Goal: Task Accomplishment & Management: Understand process/instructions

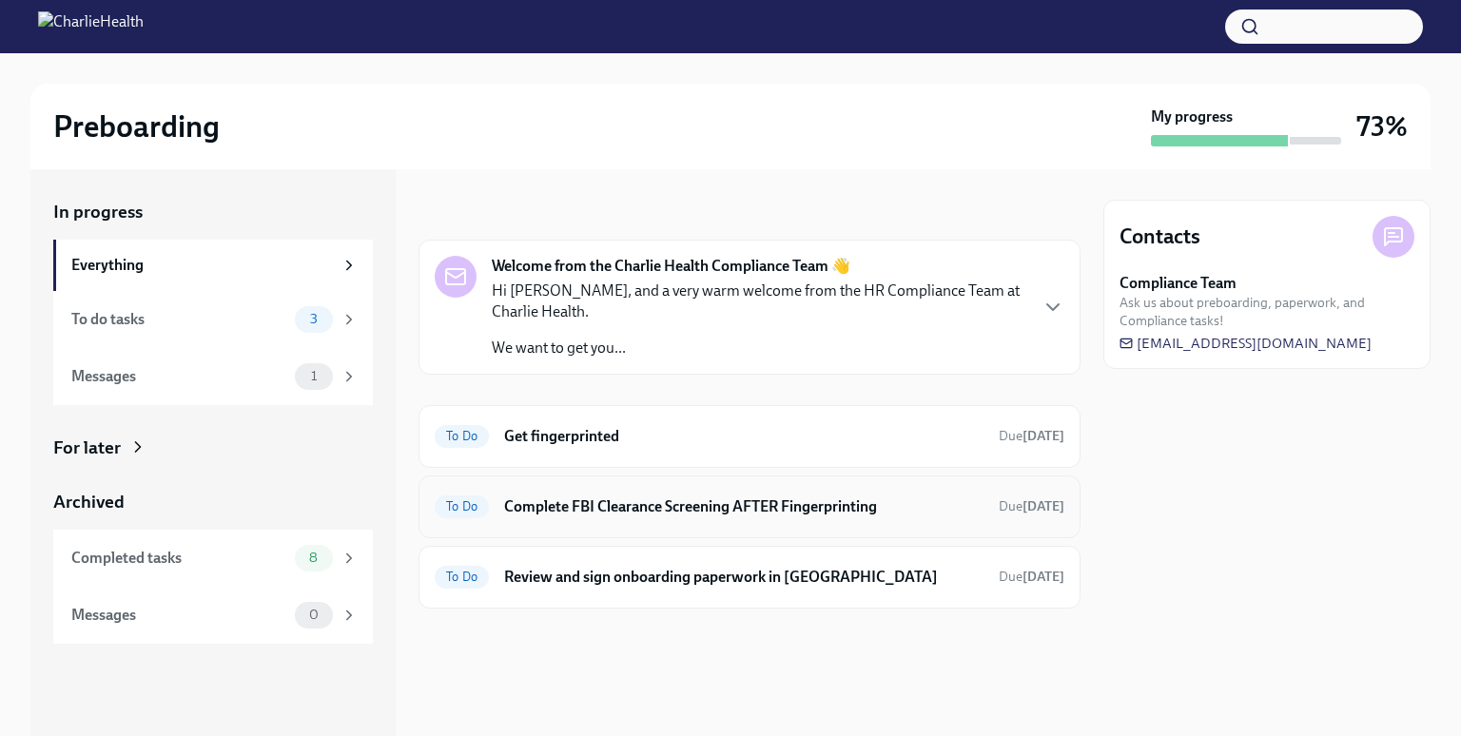
click at [561, 493] on div "To Do Complete FBI Clearance Screening AFTER Fingerprinting Due [DATE]" at bounding box center [750, 507] width 630 height 30
click at [538, 498] on h6 "Complete FBI Clearance Screening AFTER Fingerprinting" at bounding box center [743, 507] width 479 height 21
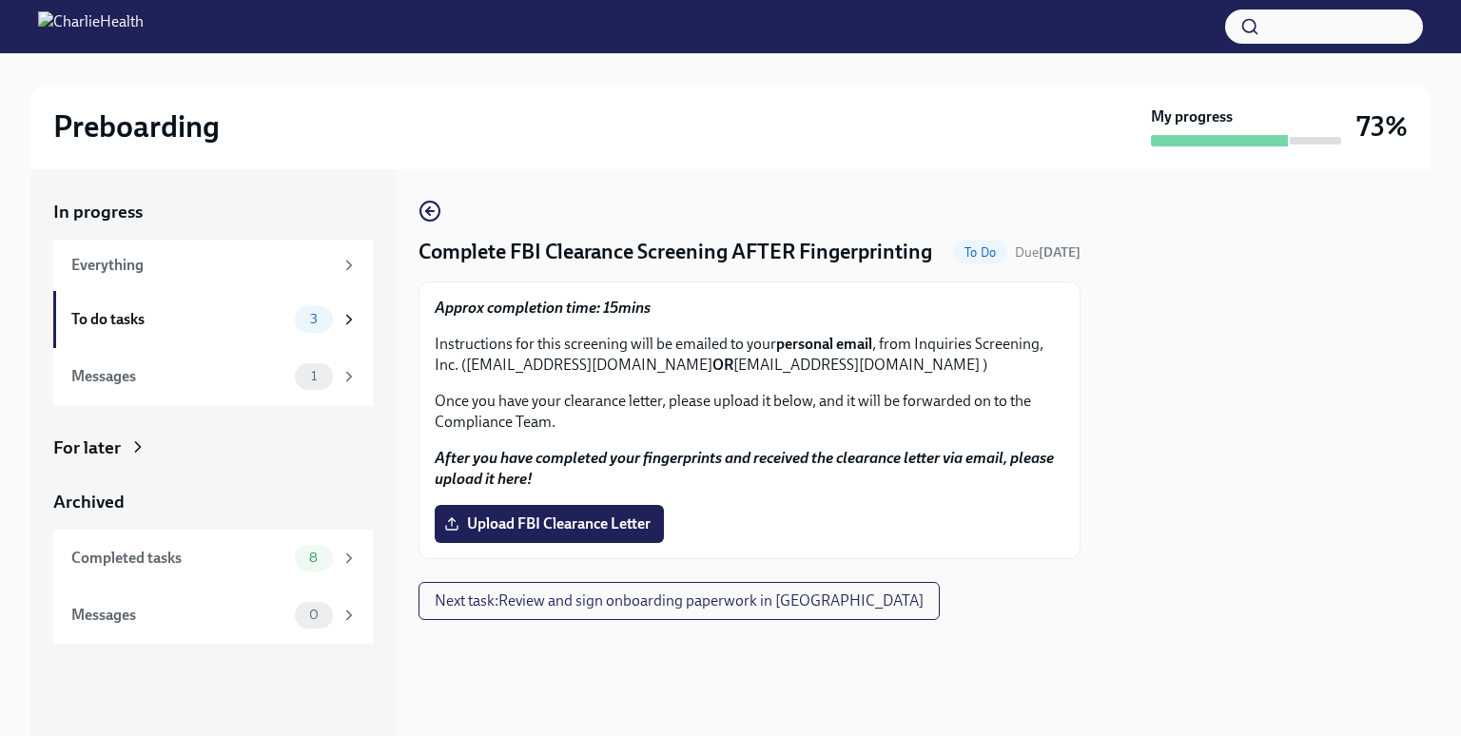
click at [467, 363] on p "Instructions for this screening will be emailed to your personal email , from I…" at bounding box center [750, 355] width 630 height 42
drag, startPoint x: 467, startPoint y: 363, endPoint x: 701, endPoint y: 366, distance: 234.1
click at [701, 366] on p "Instructions for this screening will be emailed to your personal email , from I…" at bounding box center [750, 355] width 630 height 42
copy p "[EMAIL_ADDRESS][DOMAIN_NAME]"
click at [762, 368] on p "Instructions for this screening will be emailed to your personal email , from I…" at bounding box center [750, 355] width 630 height 42
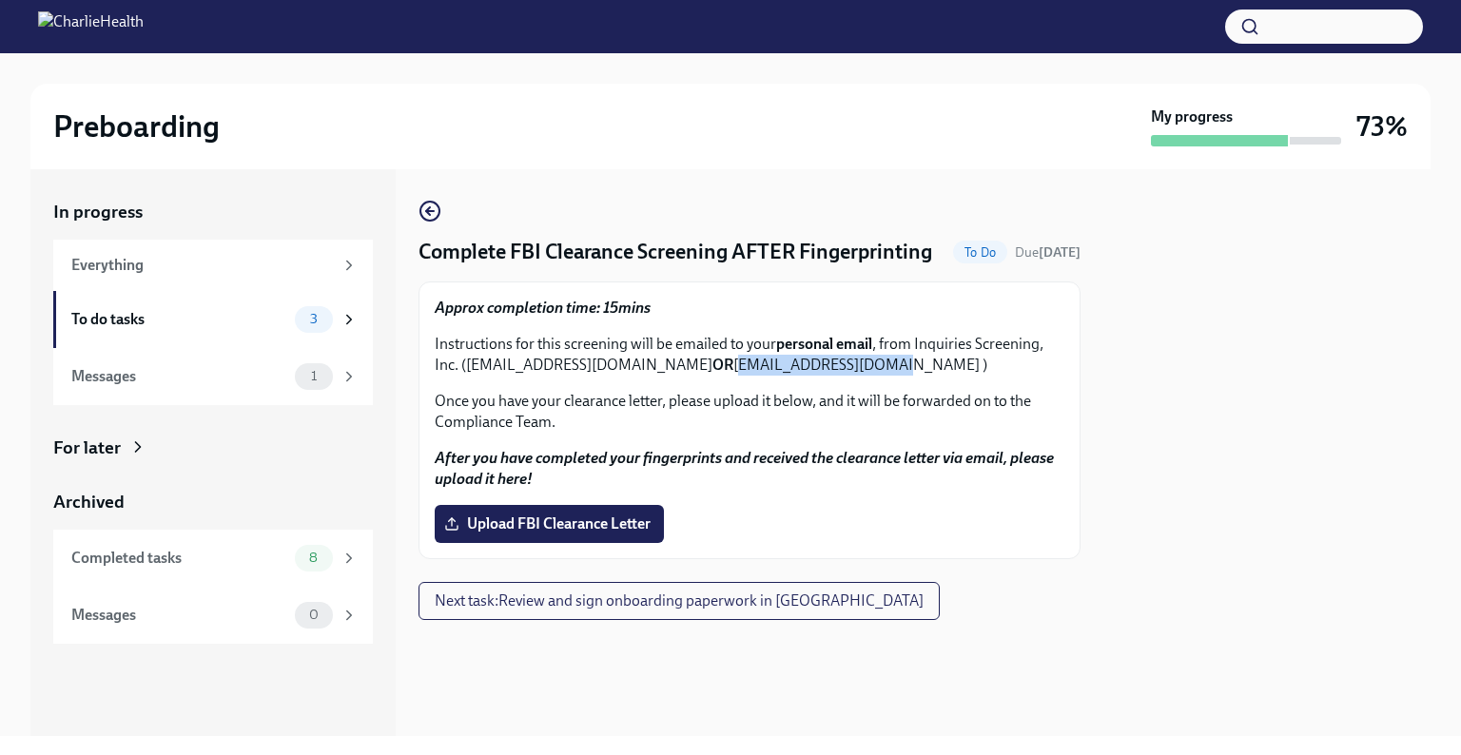
drag, startPoint x: 742, startPoint y: 366, endPoint x: 874, endPoint y: 374, distance: 132.5
click at [875, 373] on p "Instructions for this screening will be emailed to your personal email , from I…" at bounding box center [750, 355] width 630 height 42
copy p "[EMAIL_ADDRESS][DOMAIN_NAME]"
click at [432, 204] on icon "button" at bounding box center [430, 211] width 23 height 23
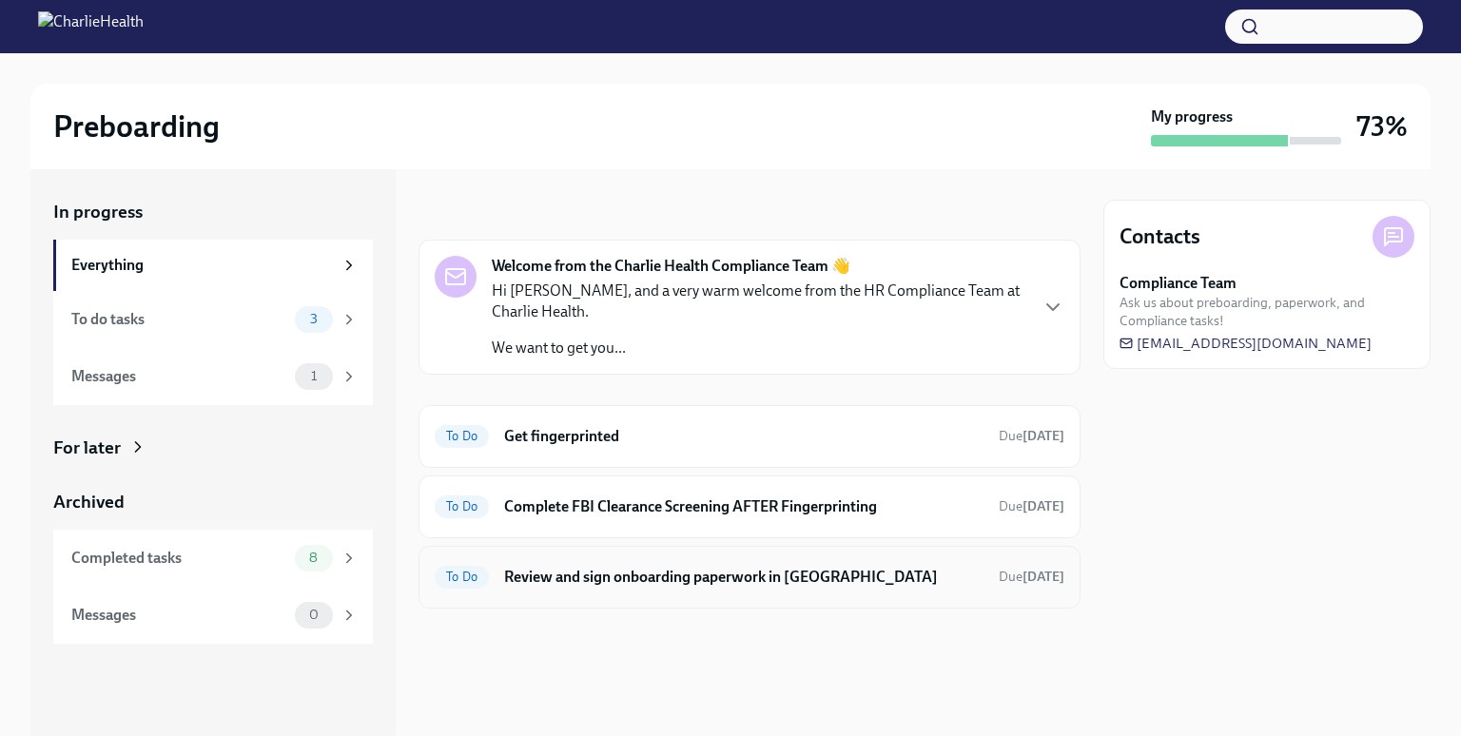
click at [607, 571] on h6 "Review and sign onboarding paperwork in [GEOGRAPHIC_DATA]" at bounding box center [743, 577] width 479 height 21
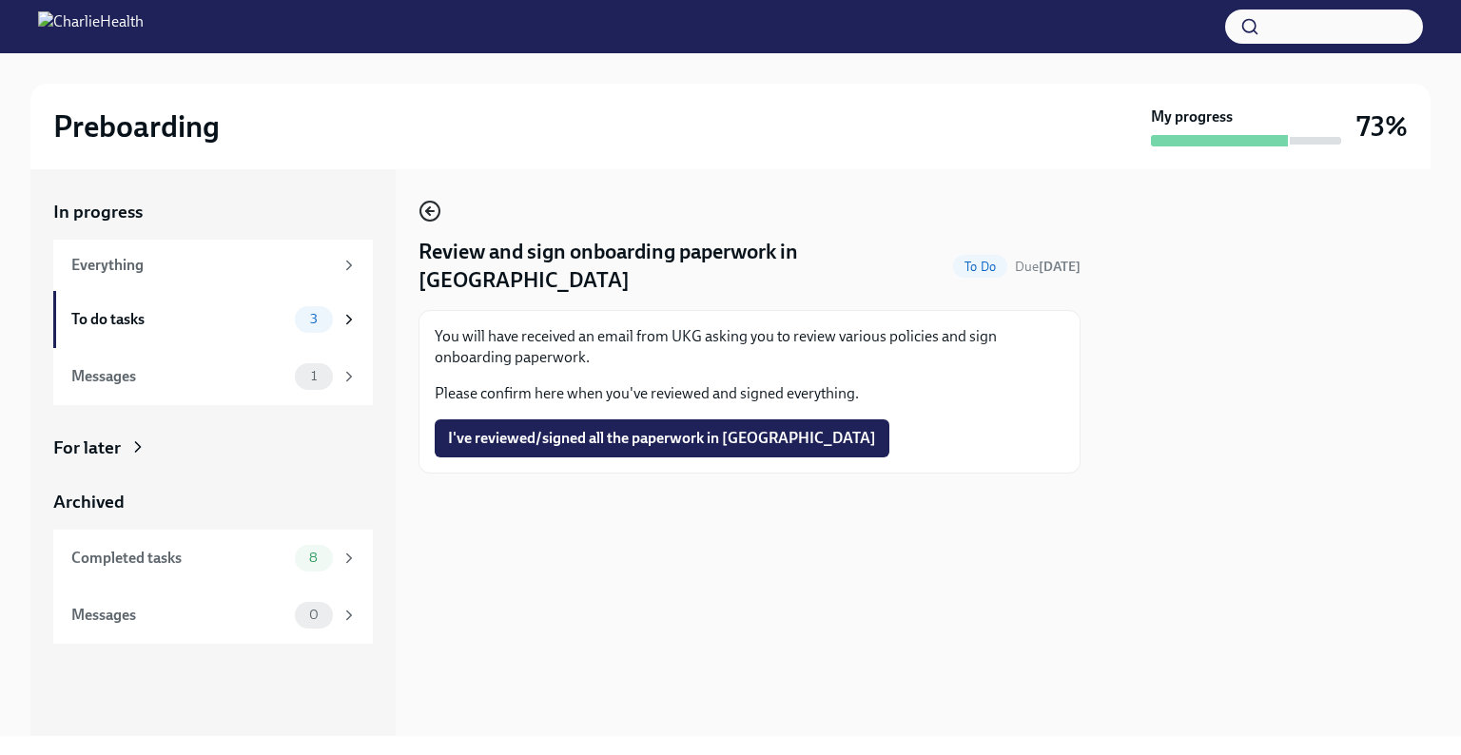
click at [433, 211] on icon "button" at bounding box center [430, 211] width 8 height 0
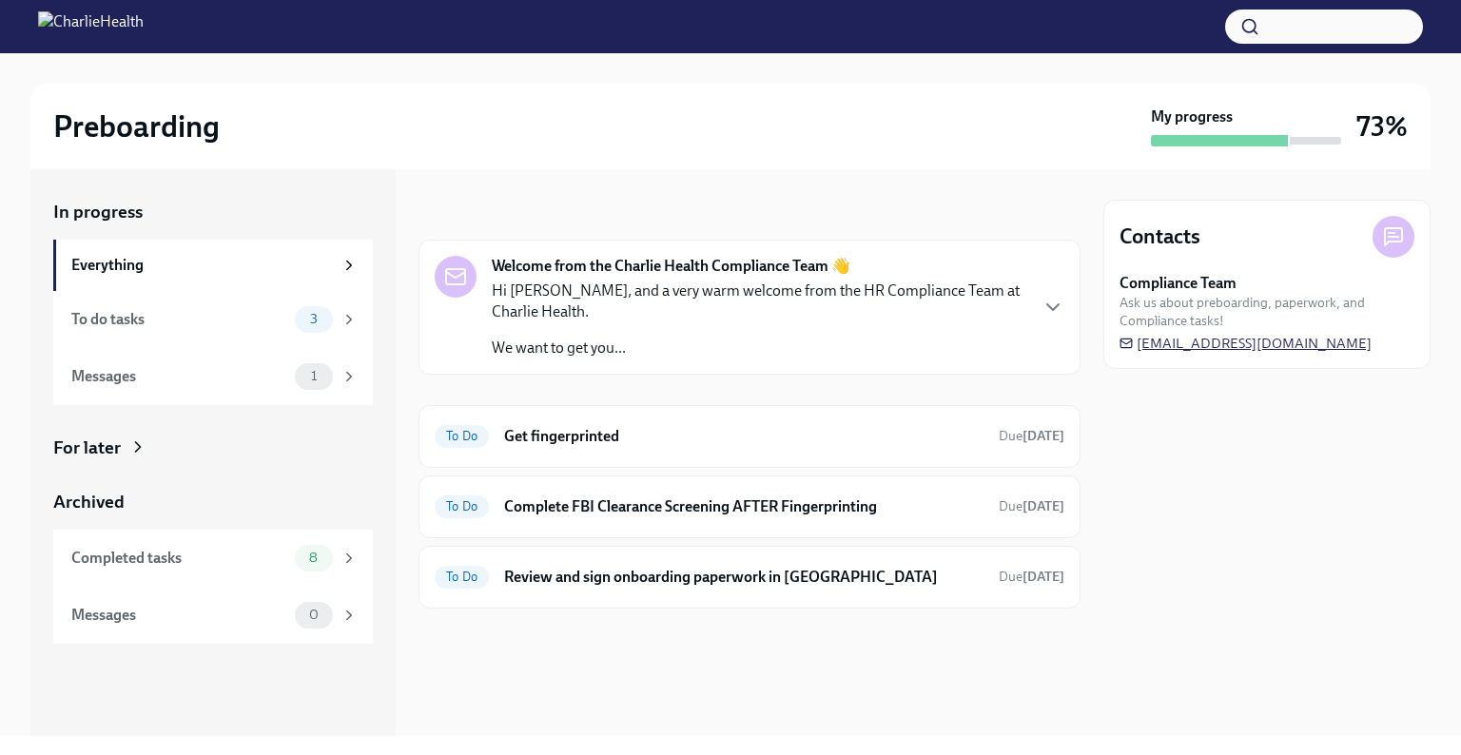
drag, startPoint x: 1388, startPoint y: 347, endPoint x: 1196, endPoint y: 347, distance: 192.2
click at [1171, 339] on div "Compliance Team Ask us about preboarding, paperwork, and Compliance tasks! [EMA…" at bounding box center [1267, 313] width 295 height 80
drag, startPoint x: 1388, startPoint y: 342, endPoint x: 1222, endPoint y: 342, distance: 165.5
click at [1301, 343] on div "Compliance Team Ask us about preboarding, paperwork, and Compliance tasks! [EMA…" at bounding box center [1267, 313] width 295 height 80
drag, startPoint x: 1131, startPoint y: 357, endPoint x: 1241, endPoint y: 345, distance: 110.0
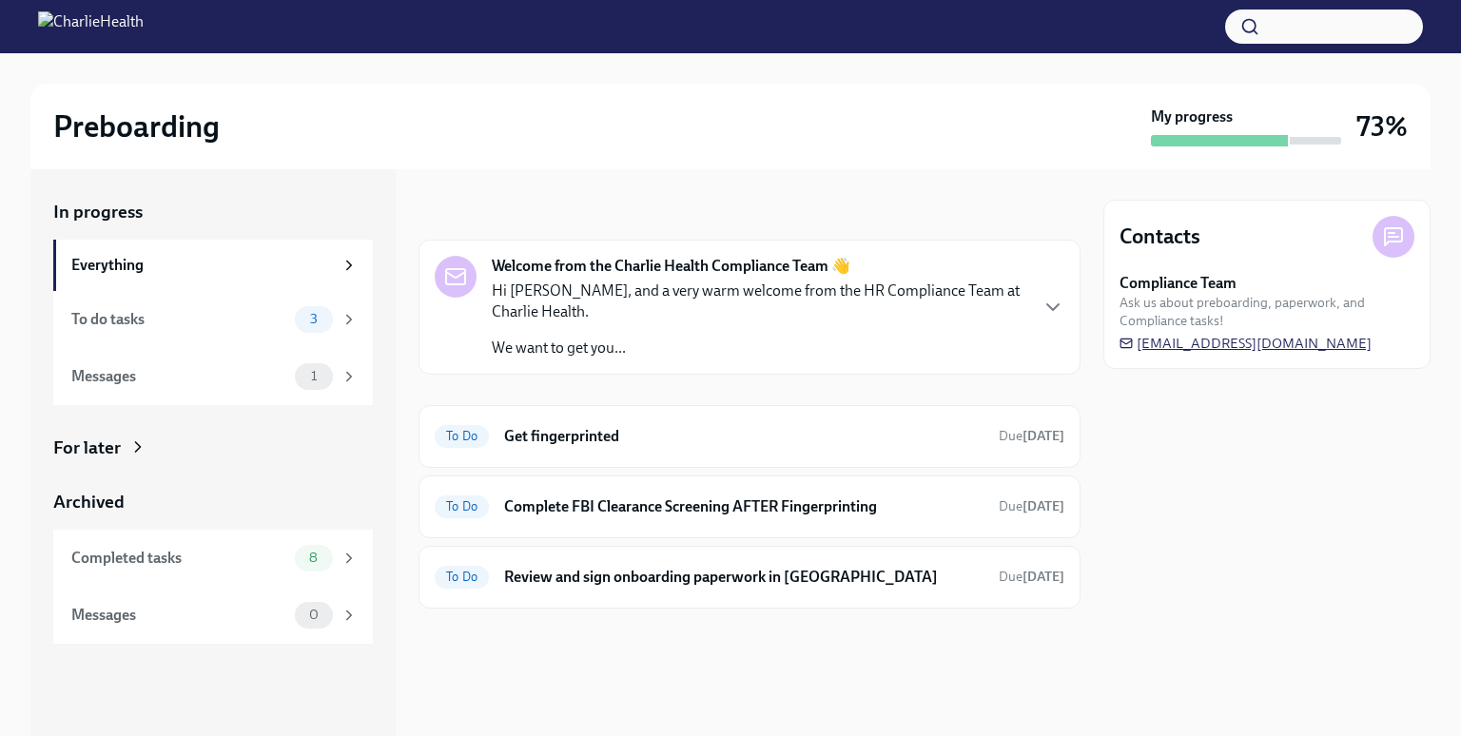
click at [1236, 347] on div "Contacts Compliance Team Ask us about preboarding, paperwork, and Compliance ta…" at bounding box center [1267, 284] width 327 height 169
